Goal: Navigation & Orientation: Find specific page/section

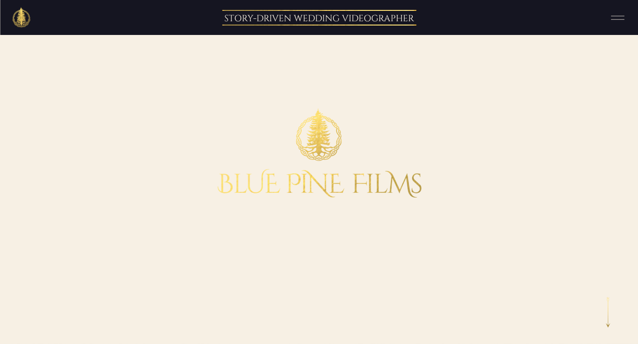
click at [624, 18] on icon at bounding box center [618, 17] width 24 height 17
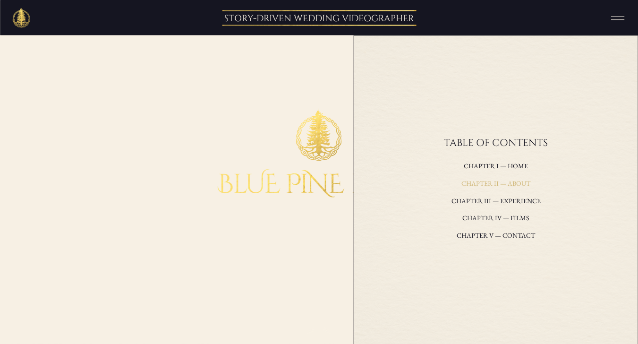
click at [488, 181] on h3 "Chapter II — about" at bounding box center [497, 184] width 182 height 13
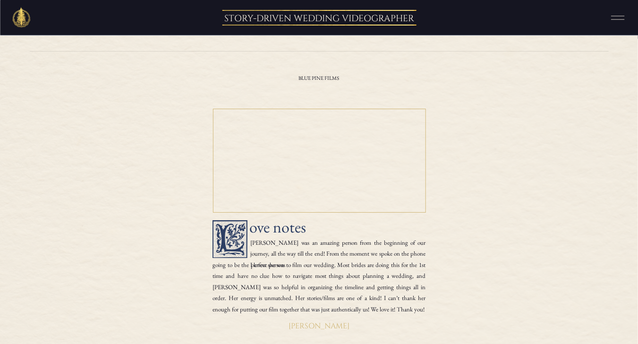
scroll to position [2959, 0]
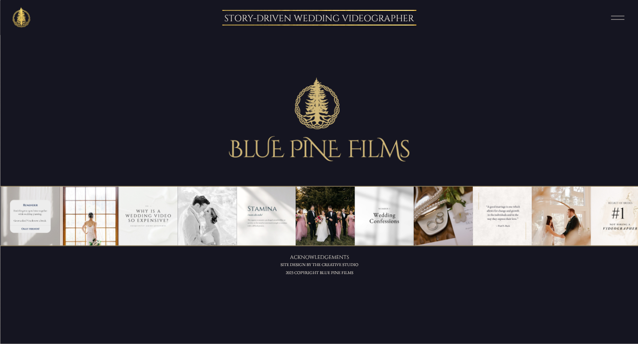
click at [612, 18] on icon at bounding box center [618, 17] width 24 height 17
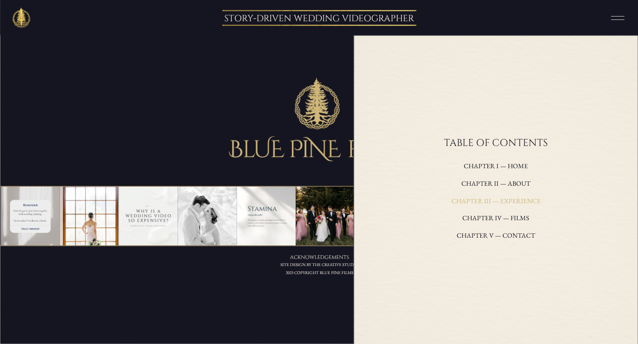
click at [494, 202] on h3 "Chapter III — experience" at bounding box center [497, 201] width 182 height 13
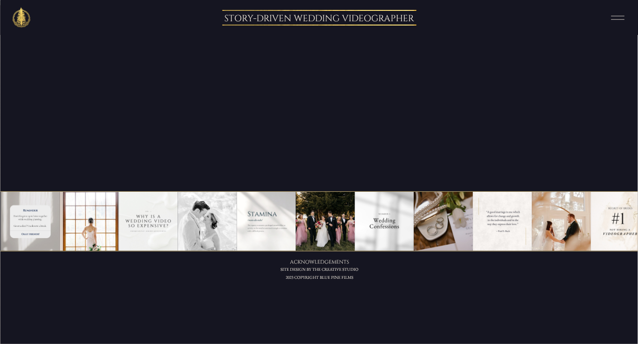
scroll to position [2027, 0]
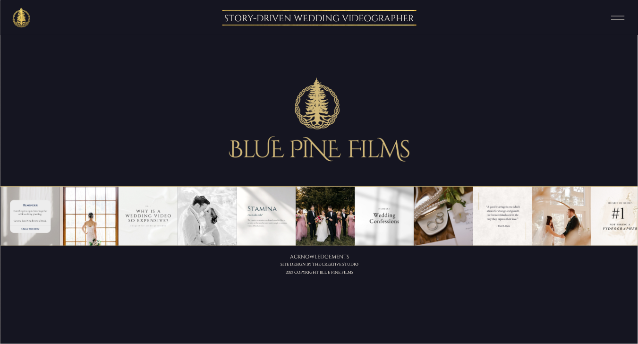
drag, startPoint x: 643, startPoint y: 41, endPoint x: 644, endPoint y: 337, distance: 296.6
click at [619, 17] on icon at bounding box center [618, 17] width 24 height 17
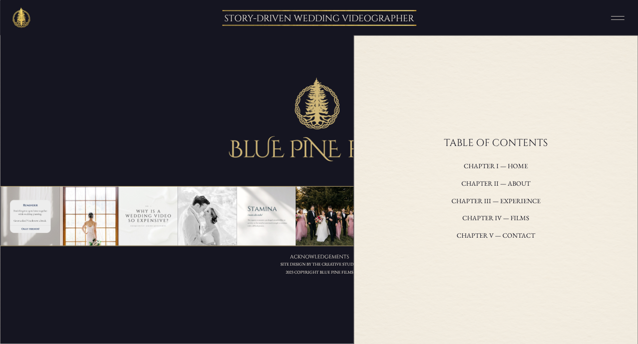
click at [490, 210] on div at bounding box center [496, 189] width 284 height 309
click at [489, 214] on h3 "Chapter IV — films" at bounding box center [497, 218] width 182 height 13
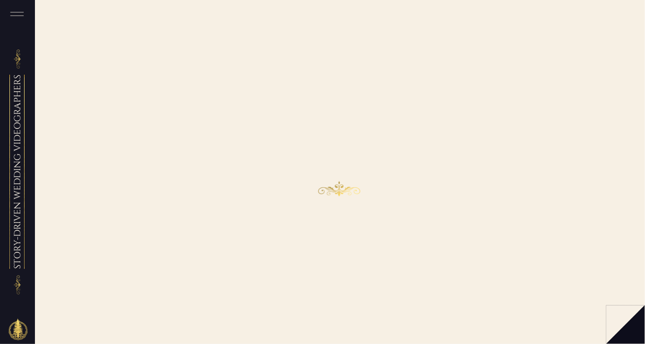
click at [621, 317] on div at bounding box center [620, 315] width 16 height 9
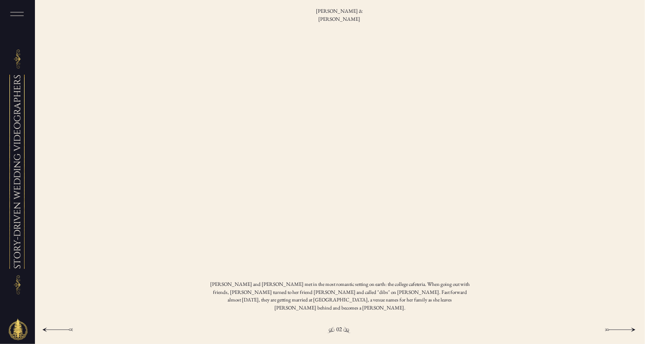
click at [621, 317] on div at bounding box center [322, 172] width 645 height 344
click at [620, 330] on div at bounding box center [620, 329] width 31 height 9
click at [16, 9] on icon at bounding box center [17, 13] width 24 height 17
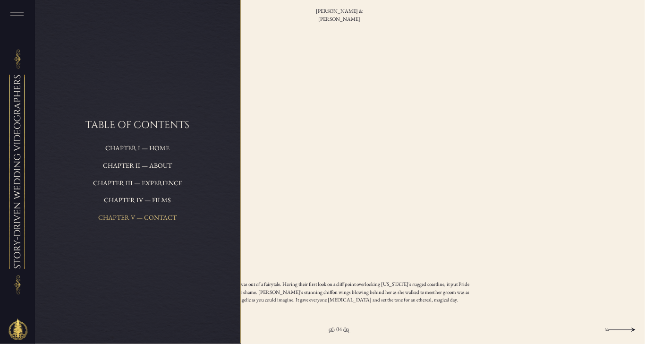
click at [138, 221] on h3 "Chapter V — Contact" at bounding box center [138, 218] width 146 height 13
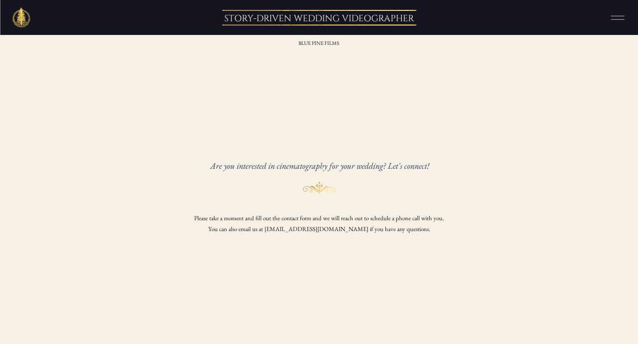
drag, startPoint x: 644, startPoint y: 70, endPoint x: 644, endPoint y: 6, distance: 64.2
